Goal: Task Accomplishment & Management: Manage account settings

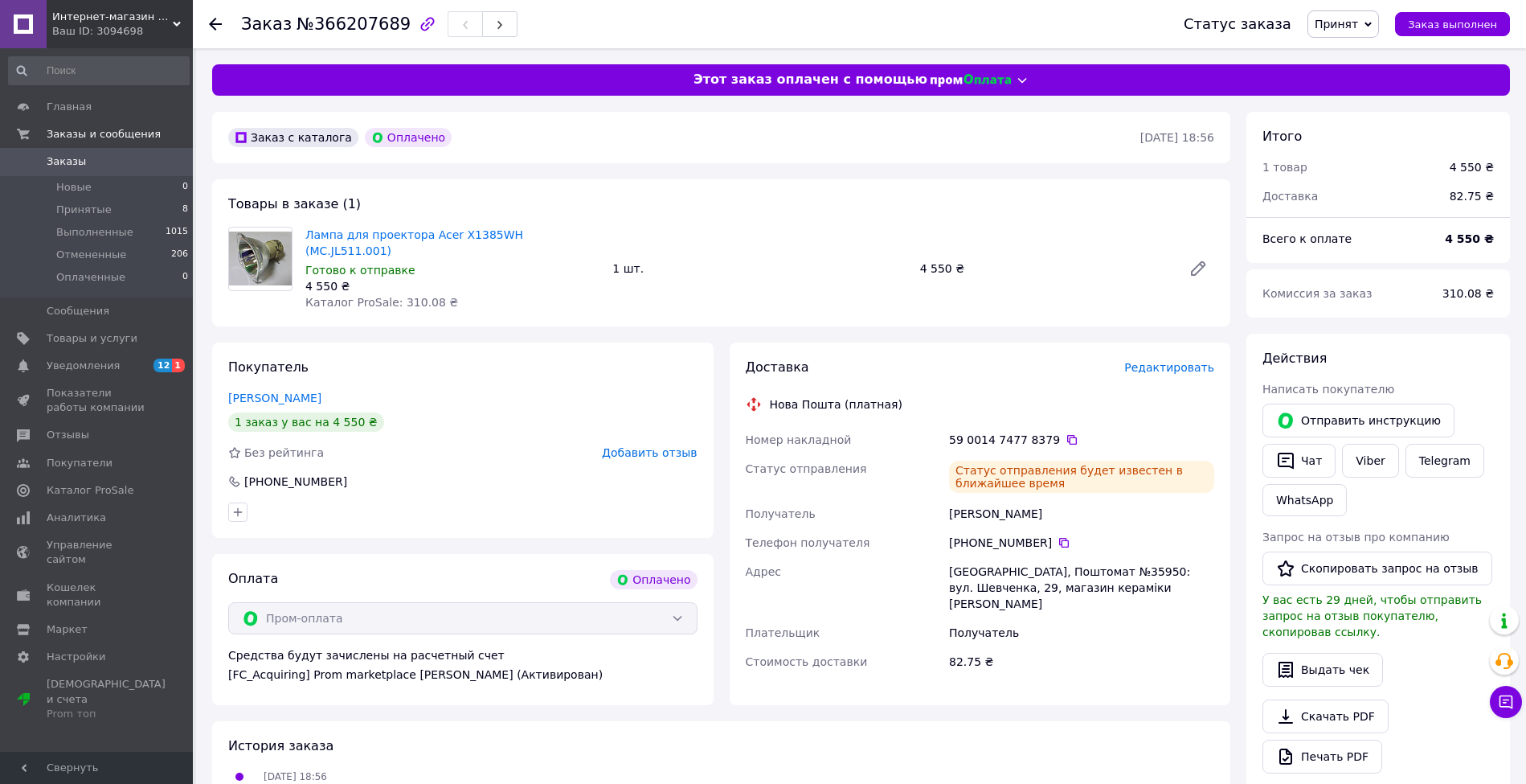
click at [63, 161] on span "Заказы" at bounding box center [66, 161] width 40 height 15
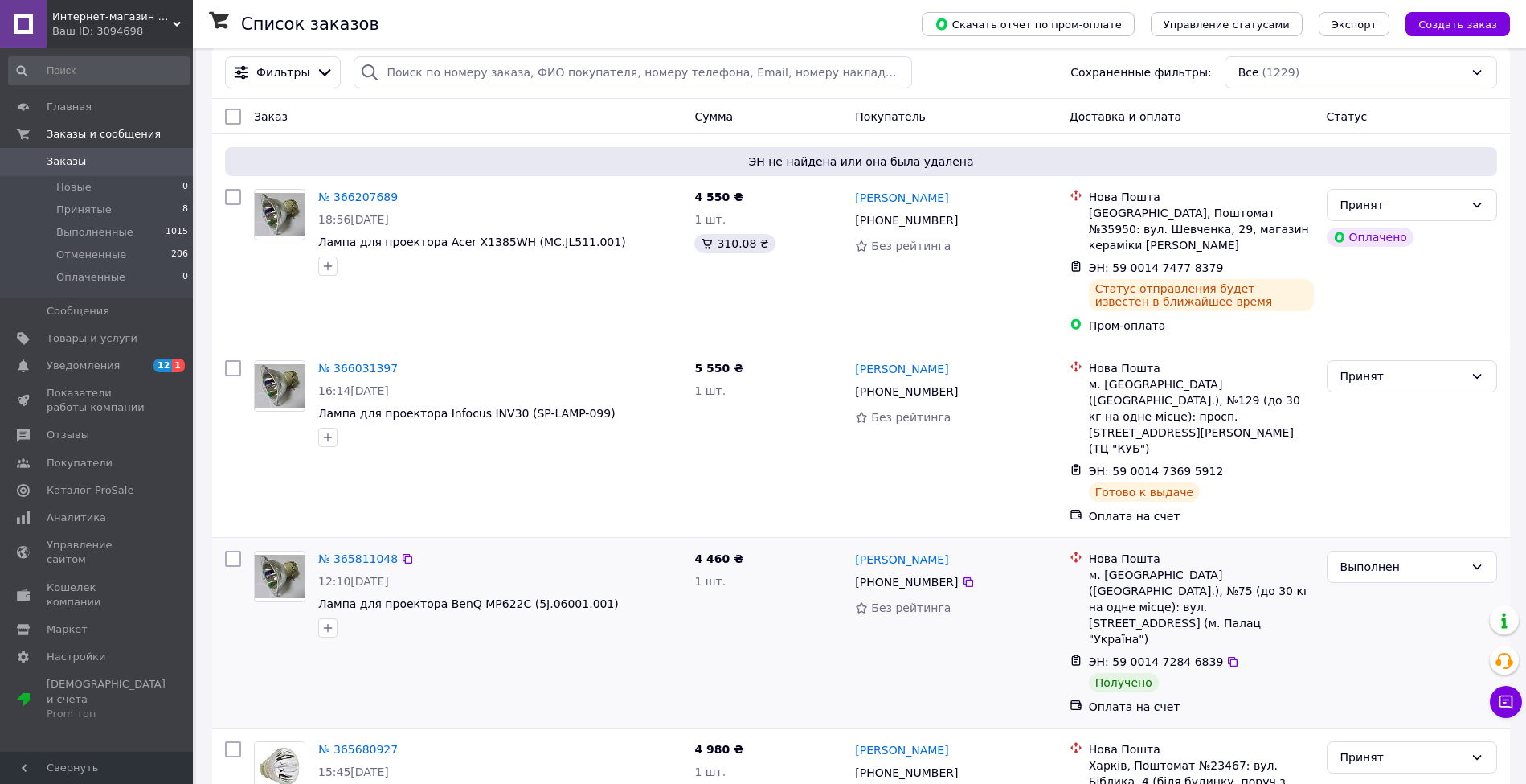
scroll to position [107, 0]
click at [354, 550] on link "№ 365811048" at bounding box center [358, 556] width 80 height 13
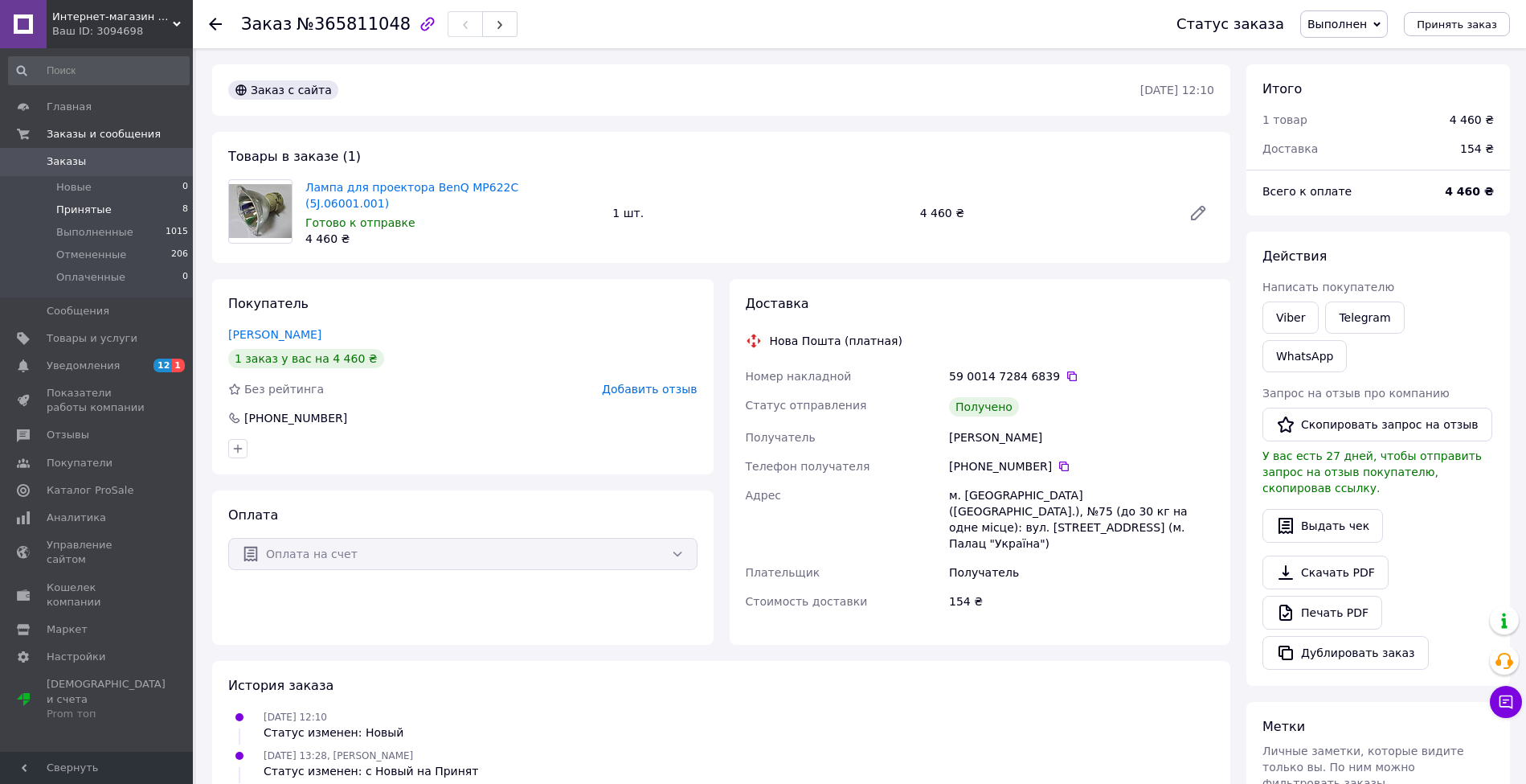
drag, startPoint x: 61, startPoint y: 169, endPoint x: 120, endPoint y: 203, distance: 68.1
click at [61, 168] on span "Заказы" at bounding box center [66, 161] width 40 height 15
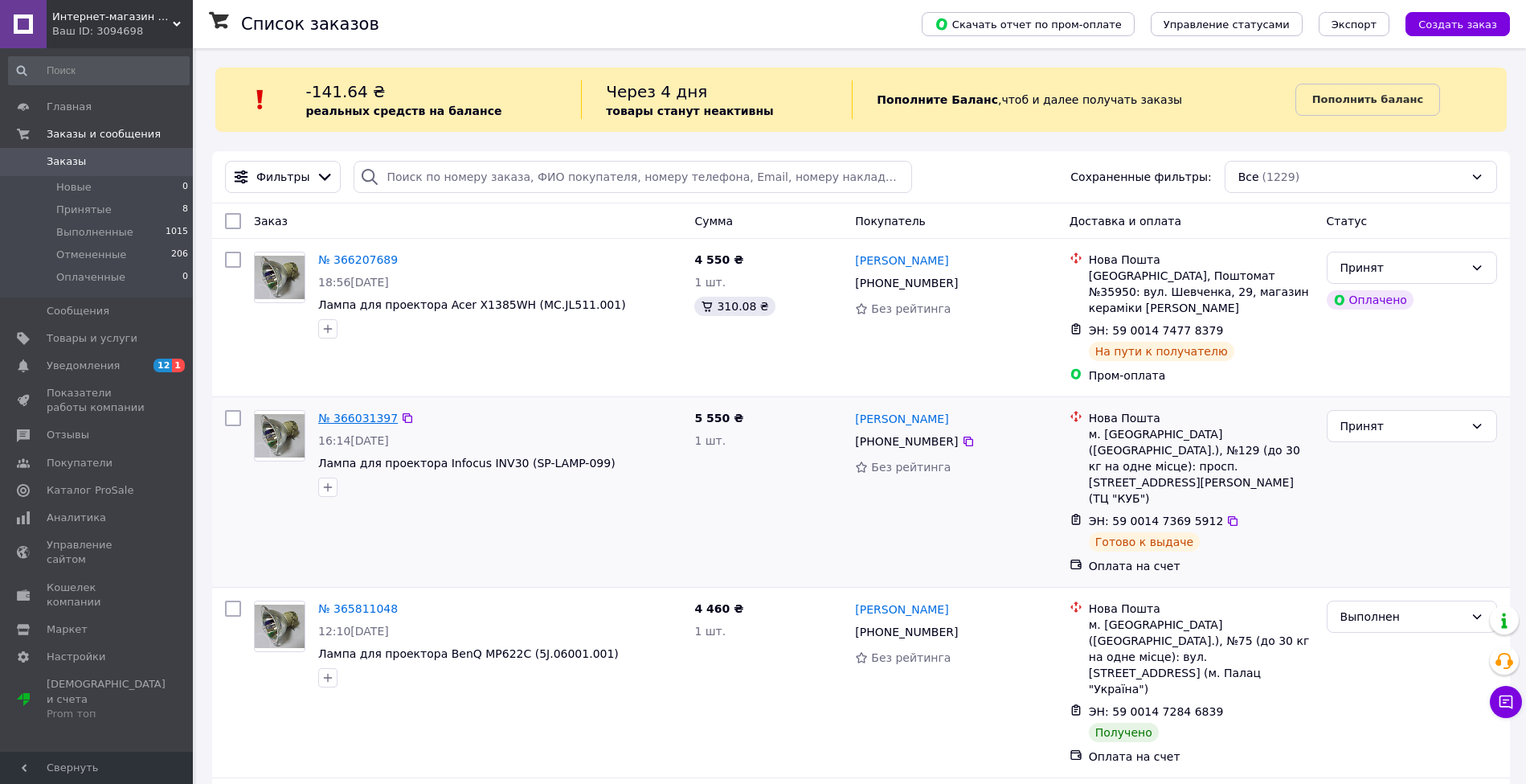
click at [332, 412] on link "№ 366031397" at bounding box center [358, 418] width 80 height 13
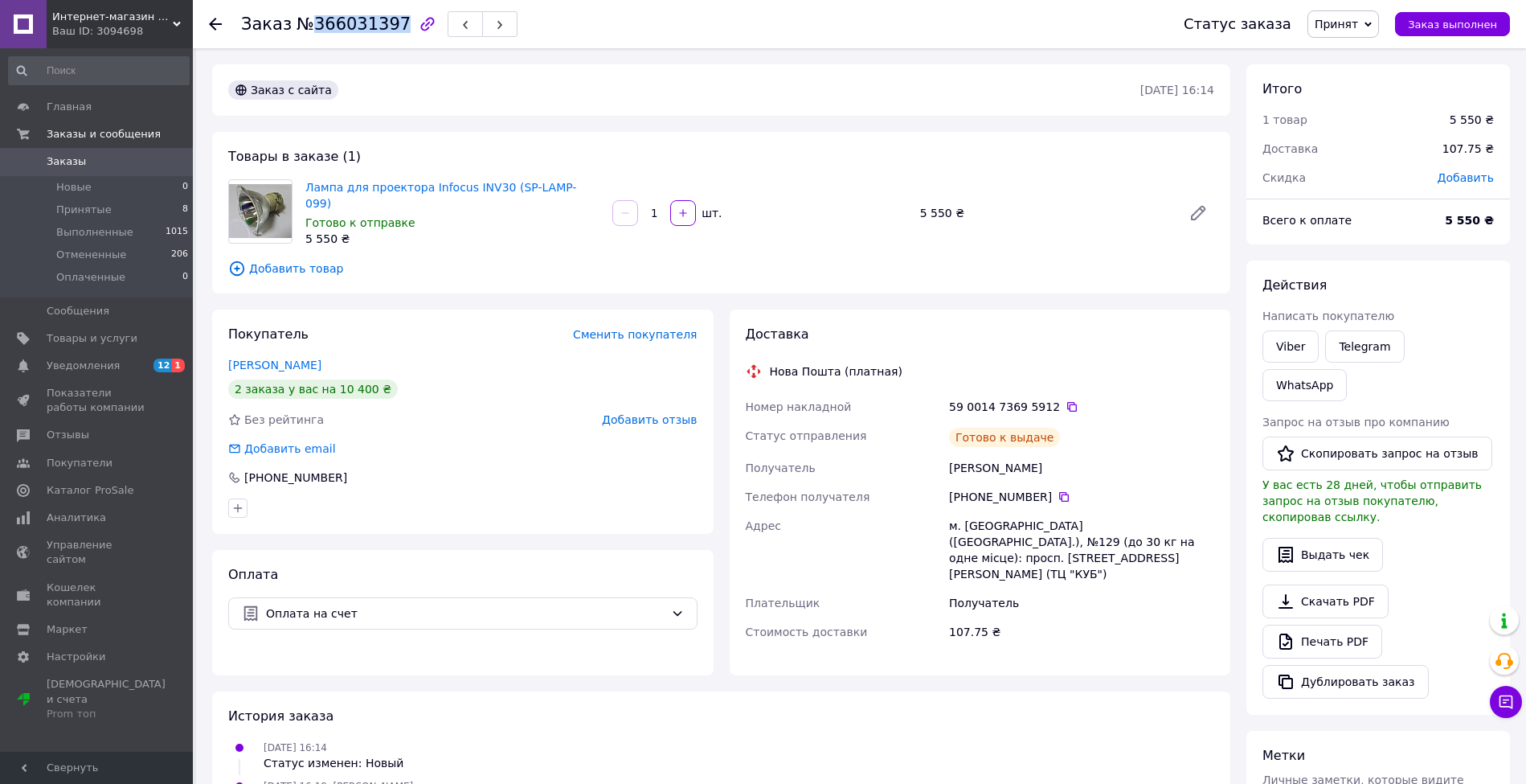
drag, startPoint x: 311, startPoint y: 17, endPoint x: 387, endPoint y: 25, distance: 76.4
click at [387, 25] on span "№366031397" at bounding box center [353, 24] width 114 height 19
copy span "366031397"
click at [289, 364] on link "[PERSON_NAME]" at bounding box center [275, 365] width 93 height 13
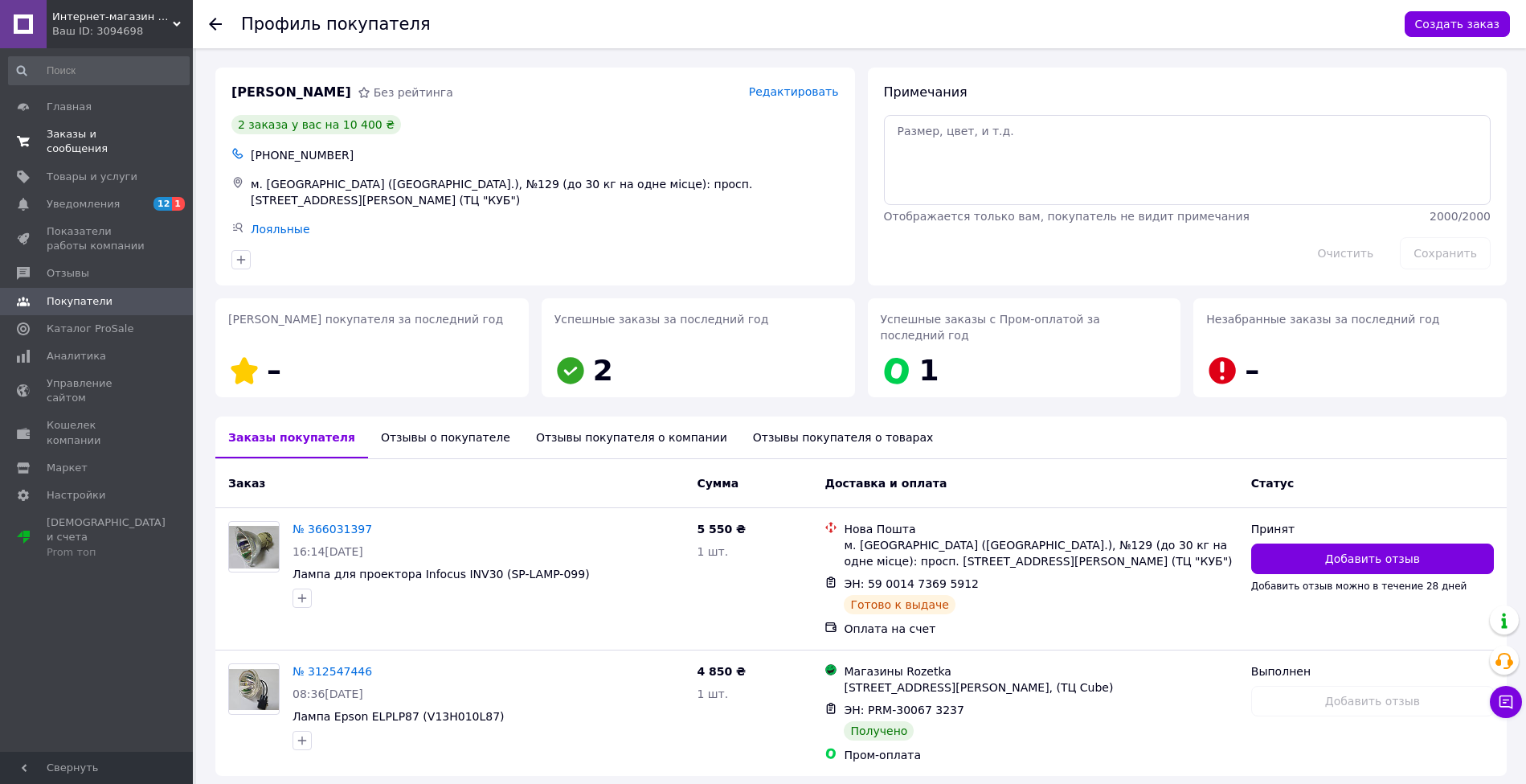
click at [80, 129] on span "Заказы и сообщения" at bounding box center [98, 141] width 102 height 29
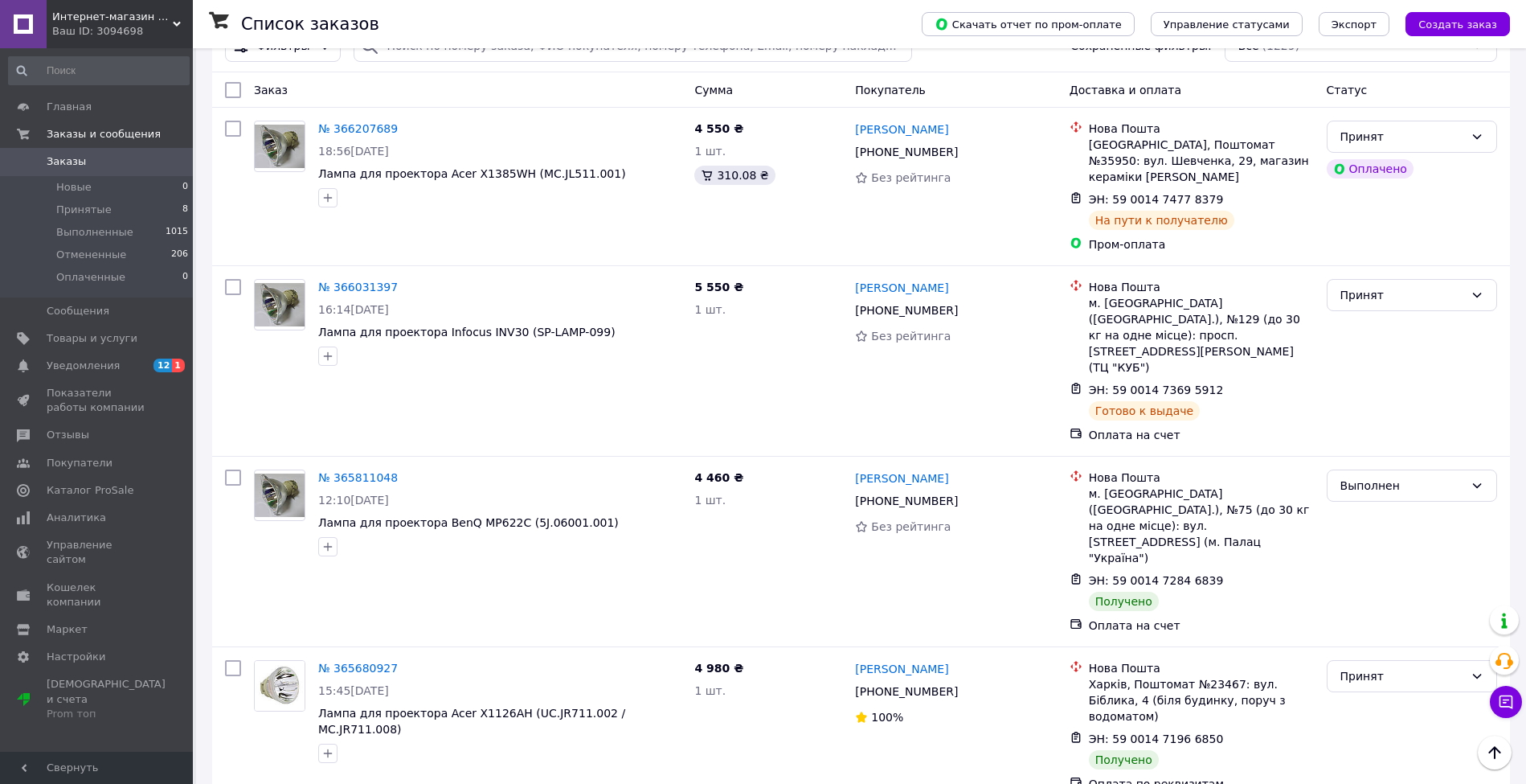
scroll to position [107, 0]
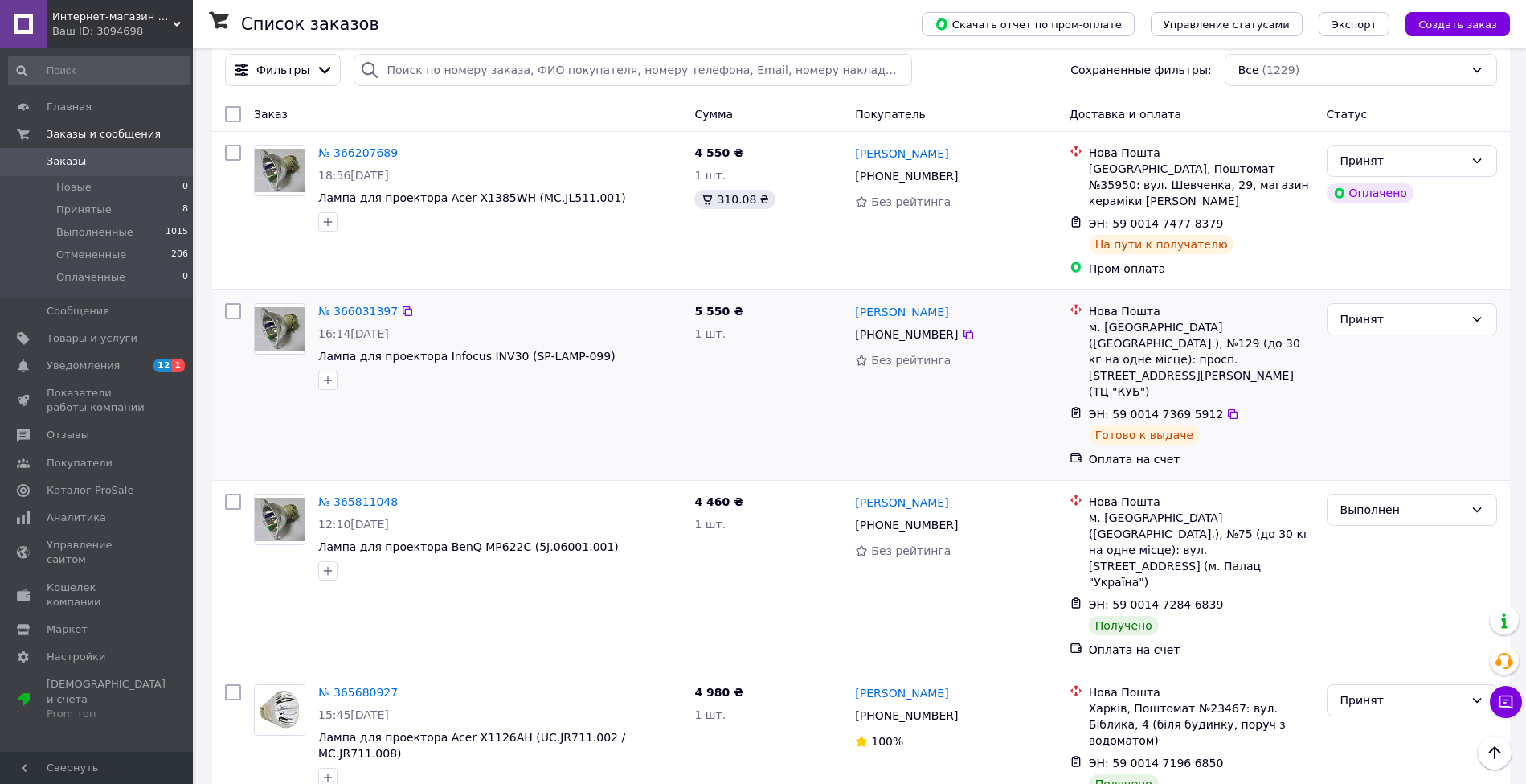
click at [673, 400] on div "№ 366031397 16:14[DATE] Лампа для проектора Infocus INV30 (SP-LAMP-099)" at bounding box center [468, 384] width 441 height 177
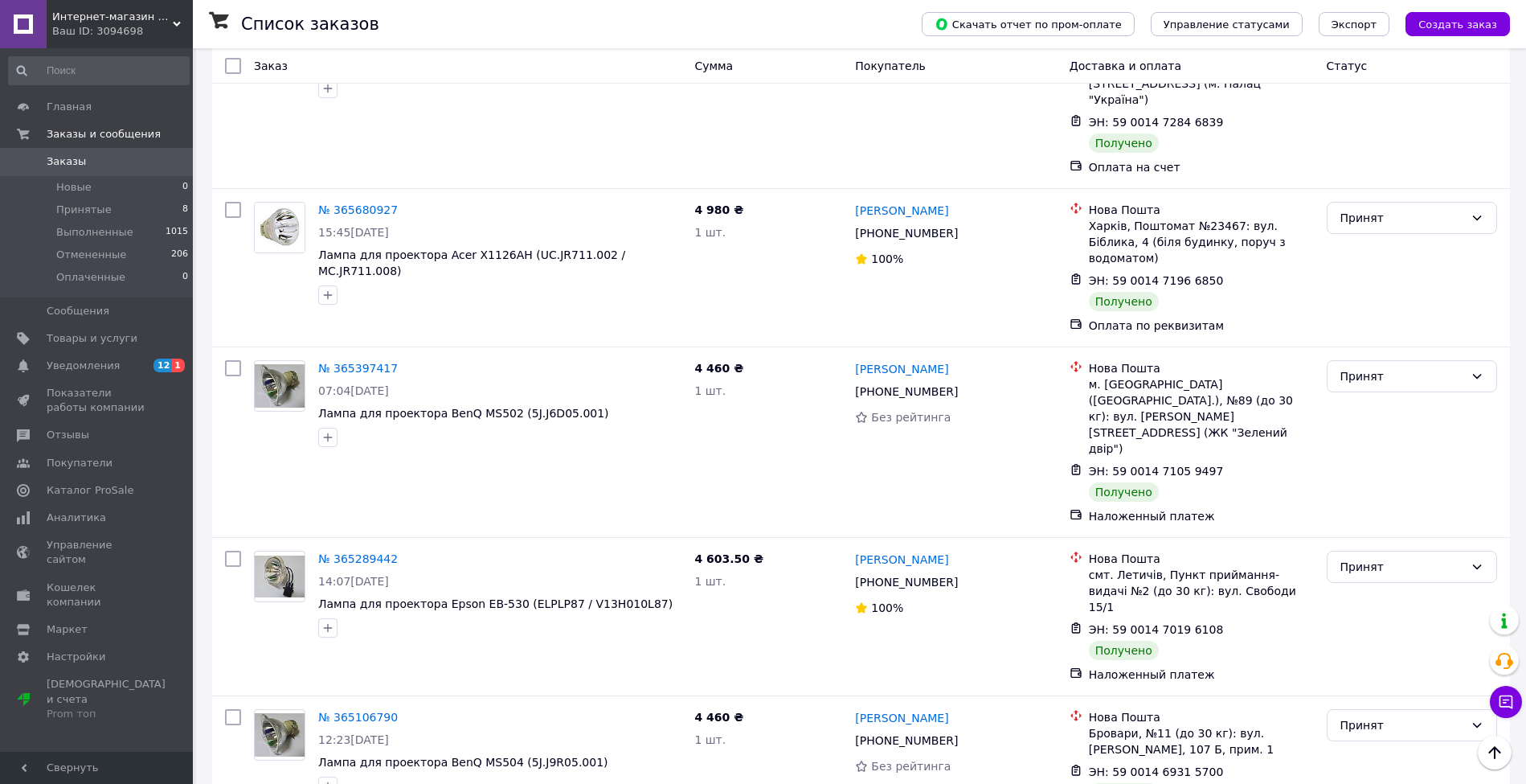
scroll to position [0, 0]
